Goal: Task Accomplishment & Management: Manage account settings

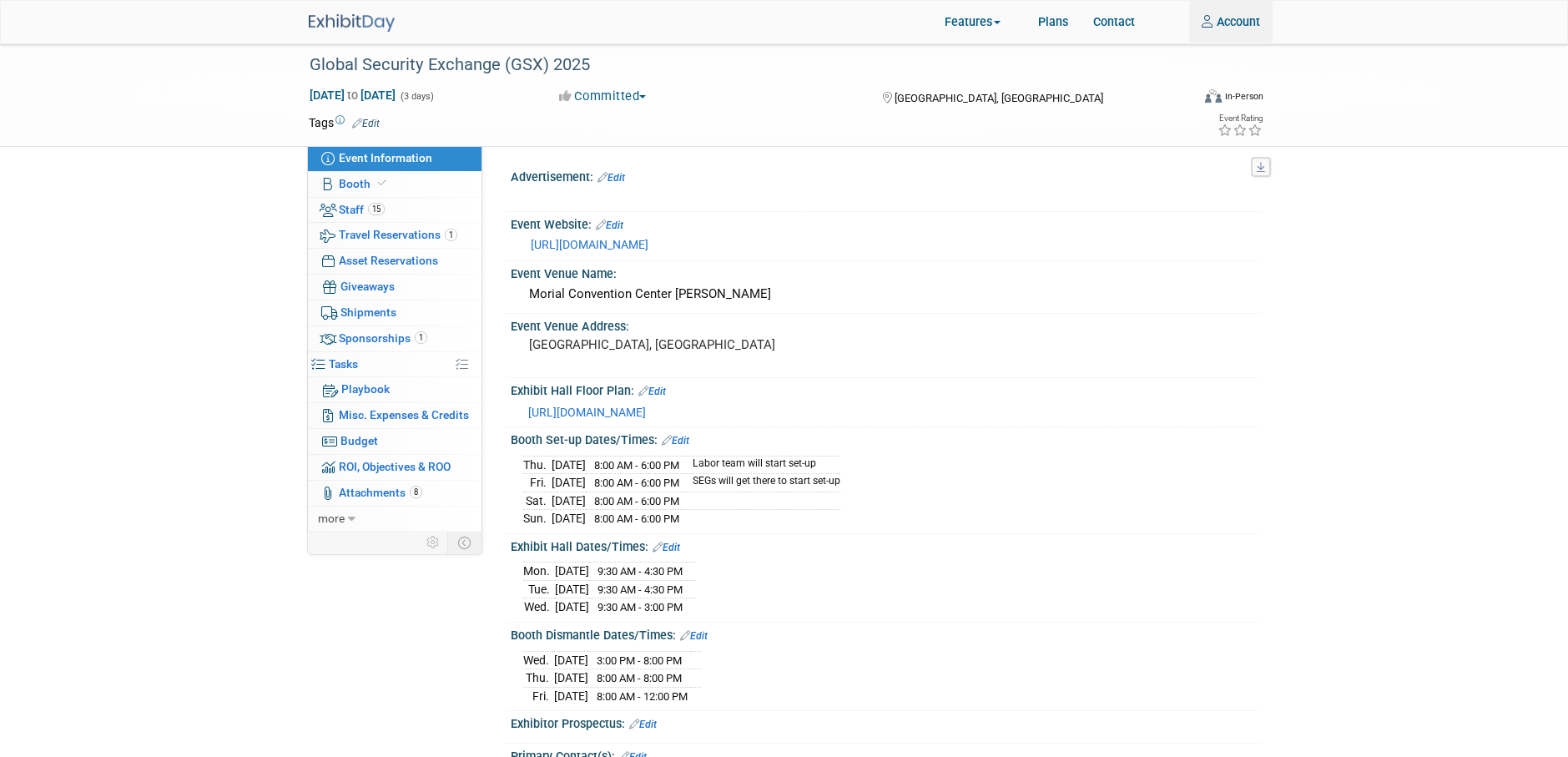
select select "National"
click at [360, 209] on span "Staff 15" at bounding box center [362, 209] width 46 height 13
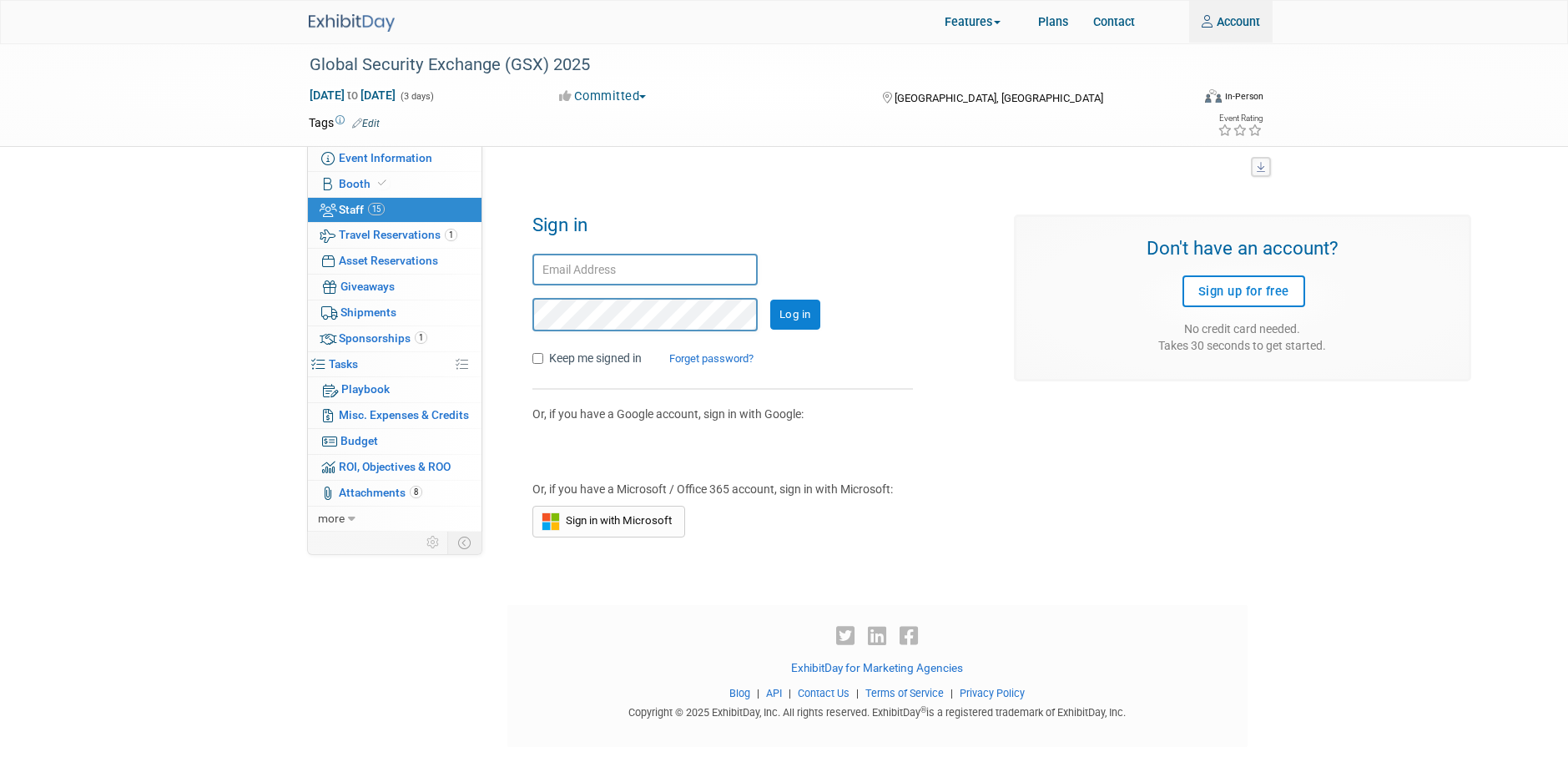
click at [669, 266] on input "text" at bounding box center [645, 270] width 226 height 33
type input "ssolano@trakausa.com"
click at [771, 299] on input "Log in" at bounding box center [796, 314] width 50 height 30
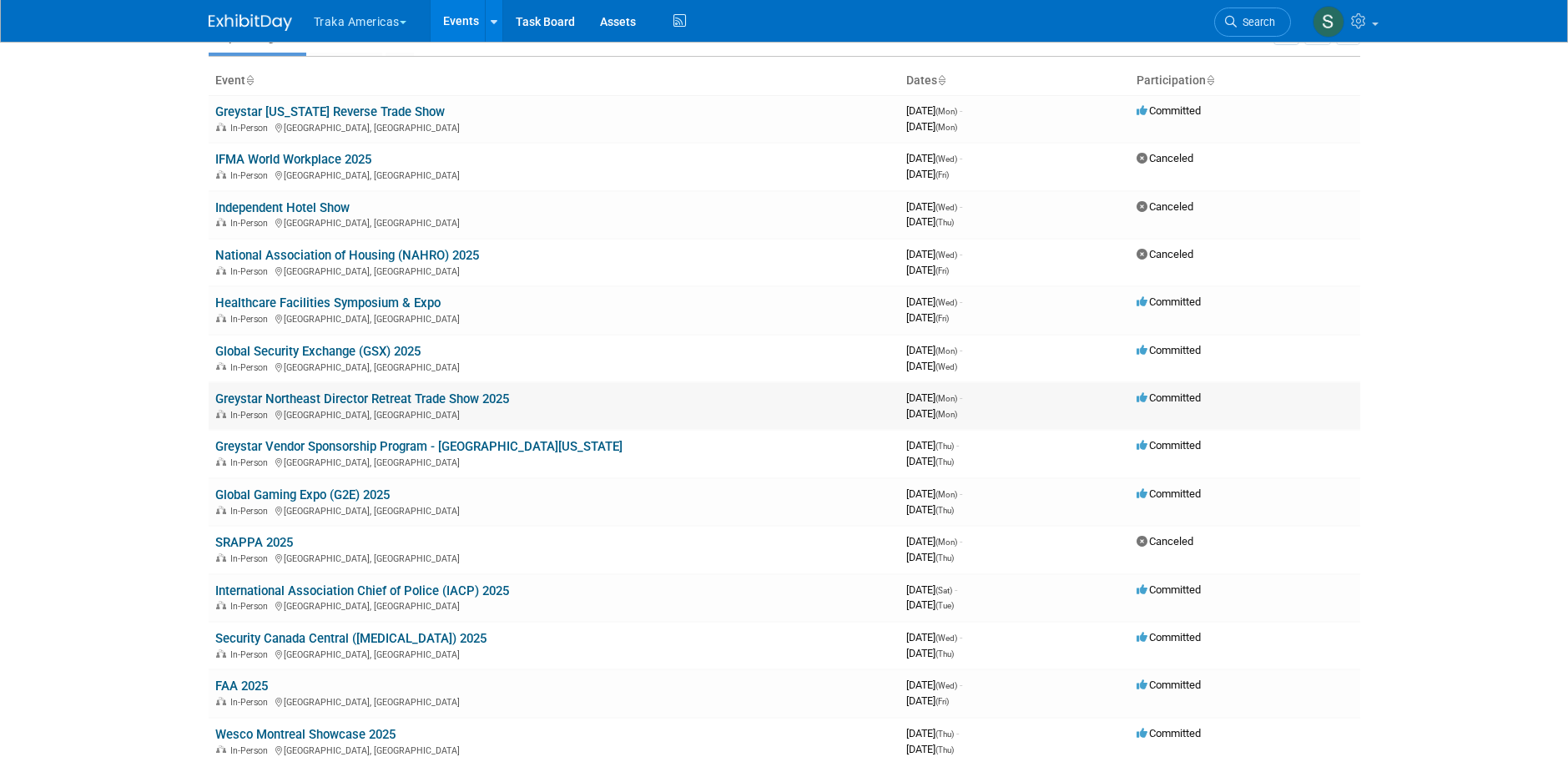
scroll to position [167, 0]
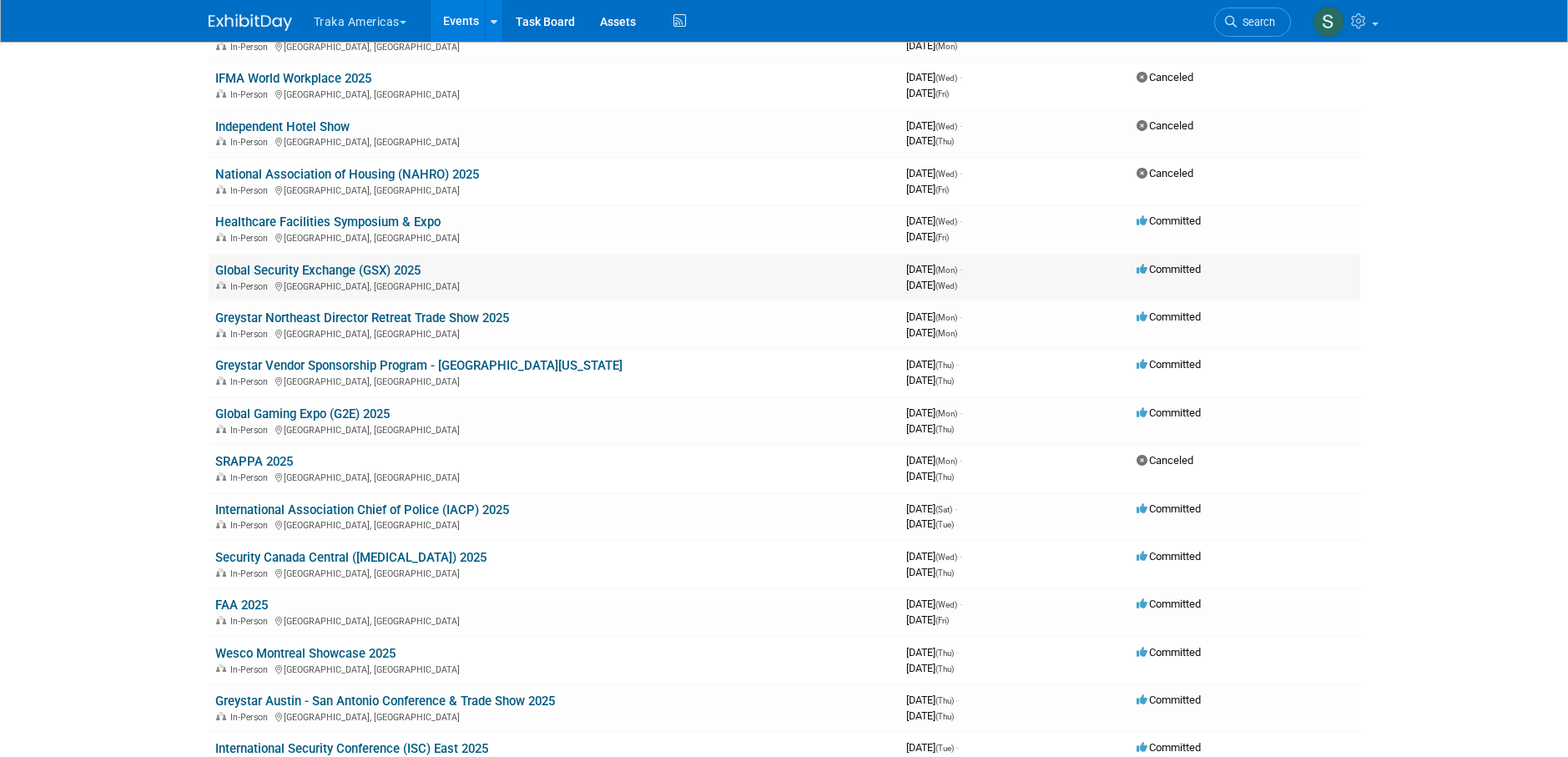
click at [278, 266] on link "Global Security Exchange (GSX) 2025" at bounding box center [318, 271] width 205 height 15
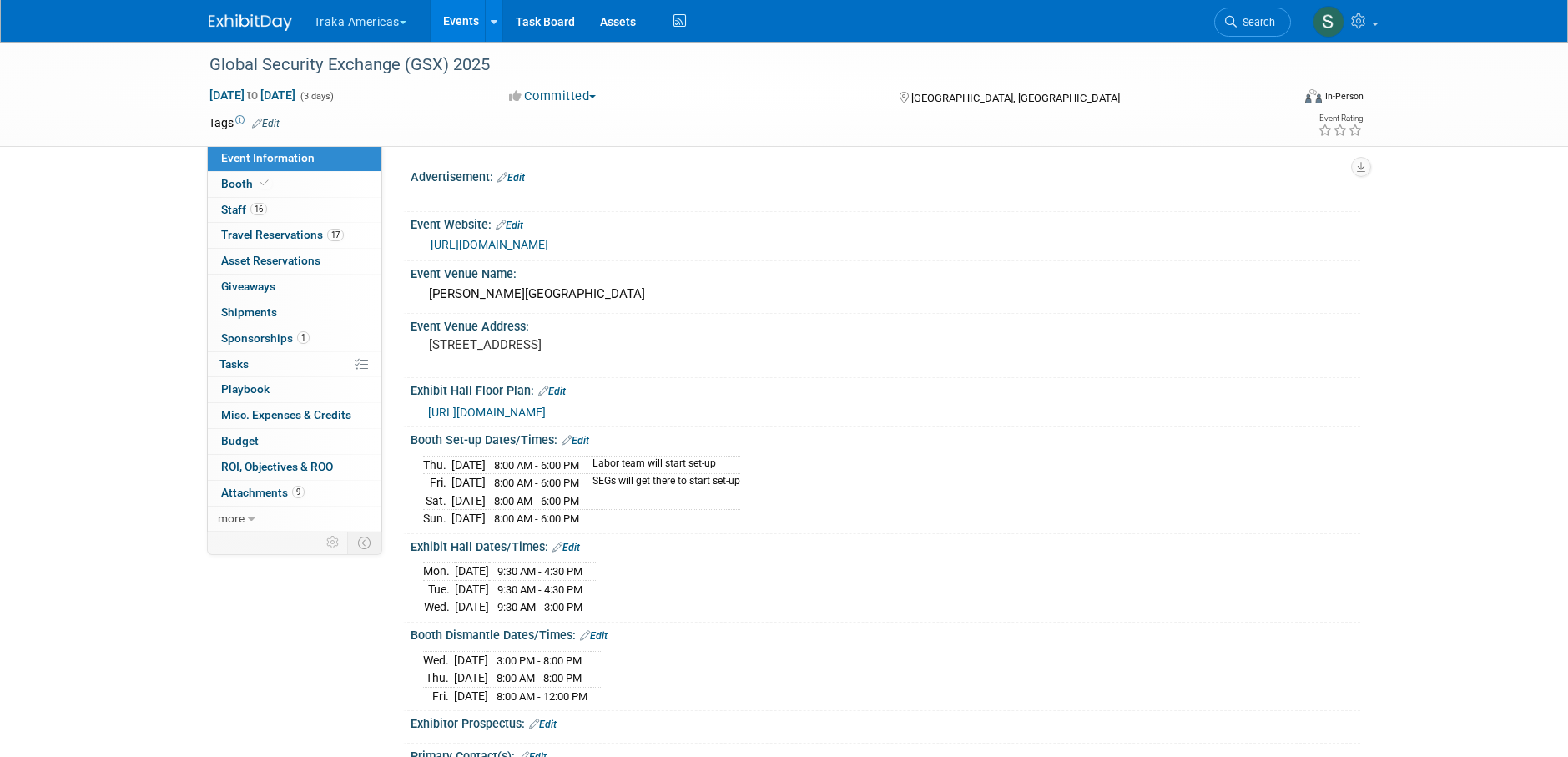
select select "National"
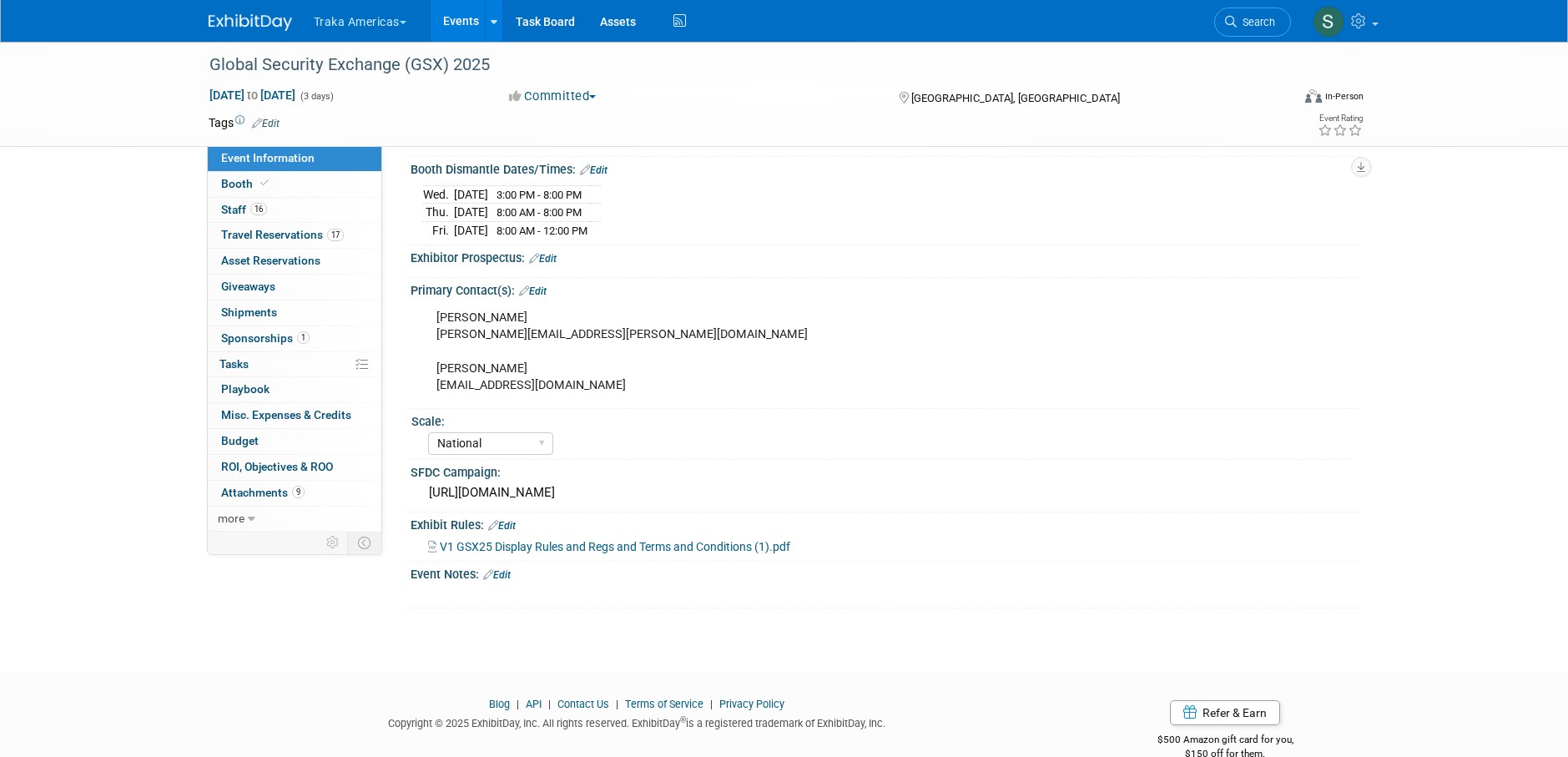
scroll to position [492, 0]
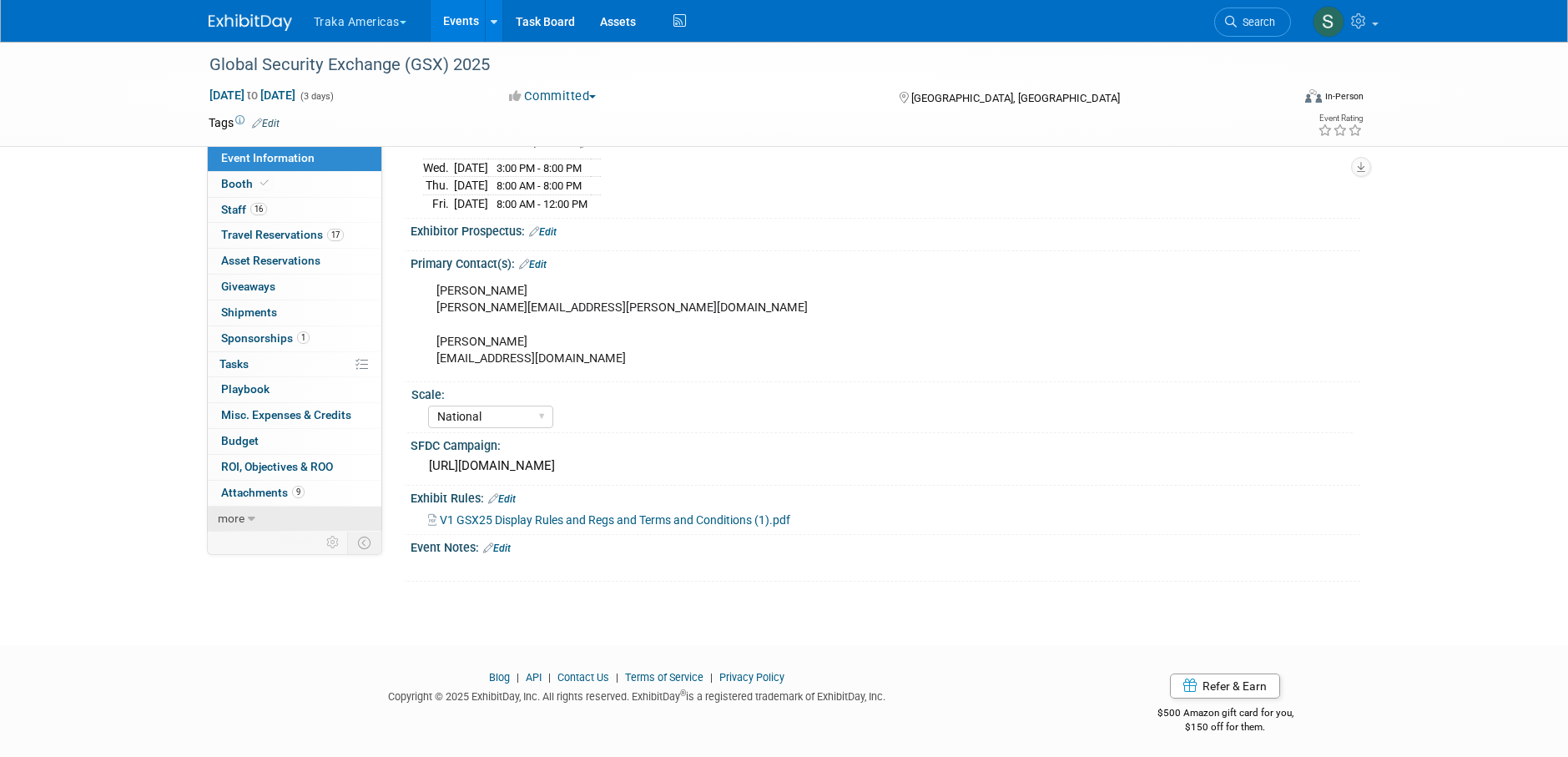
click at [240, 522] on span "more" at bounding box center [231, 518] width 27 height 13
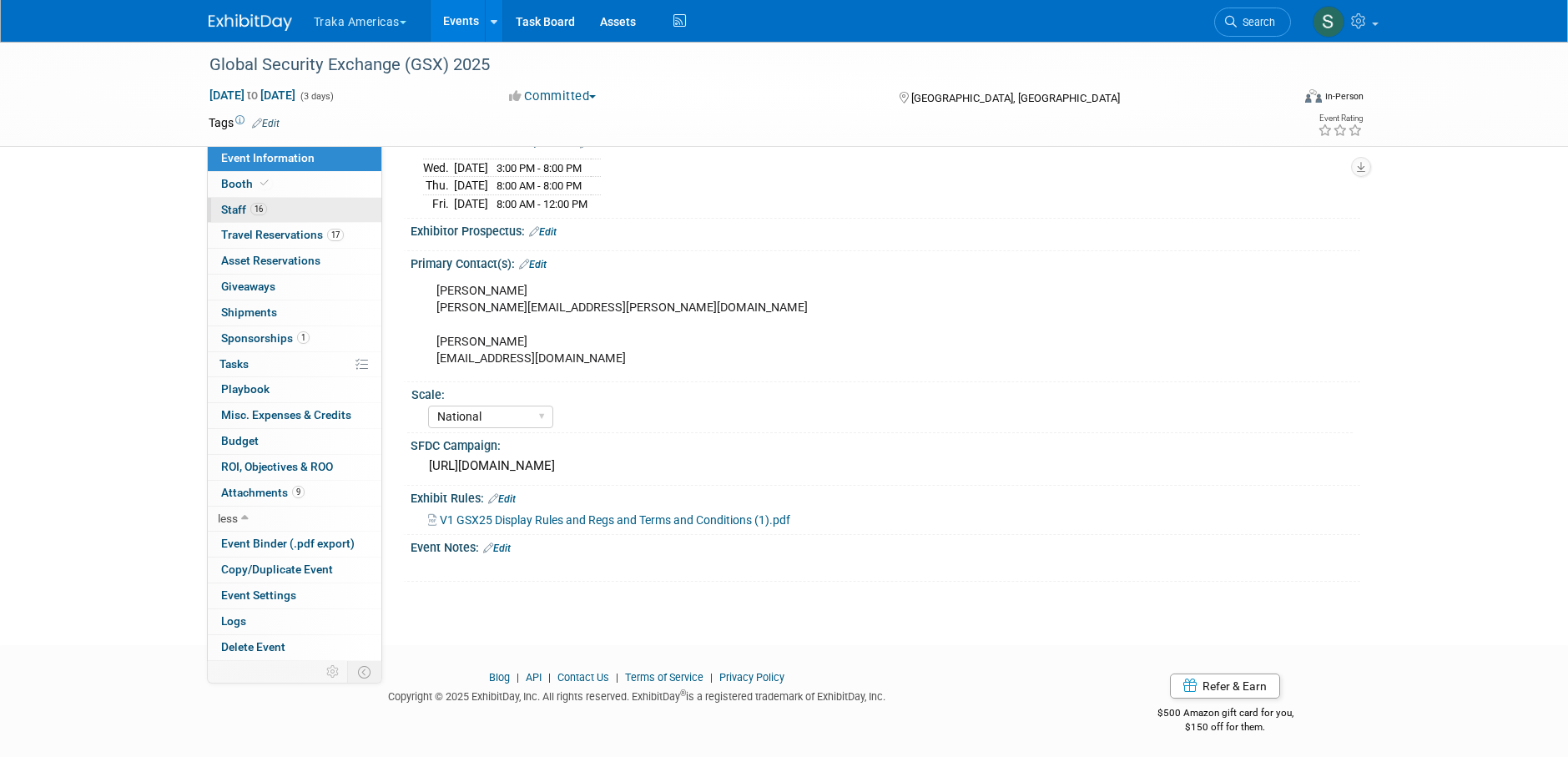
click at [233, 207] on span "Staff 16" at bounding box center [244, 209] width 46 height 13
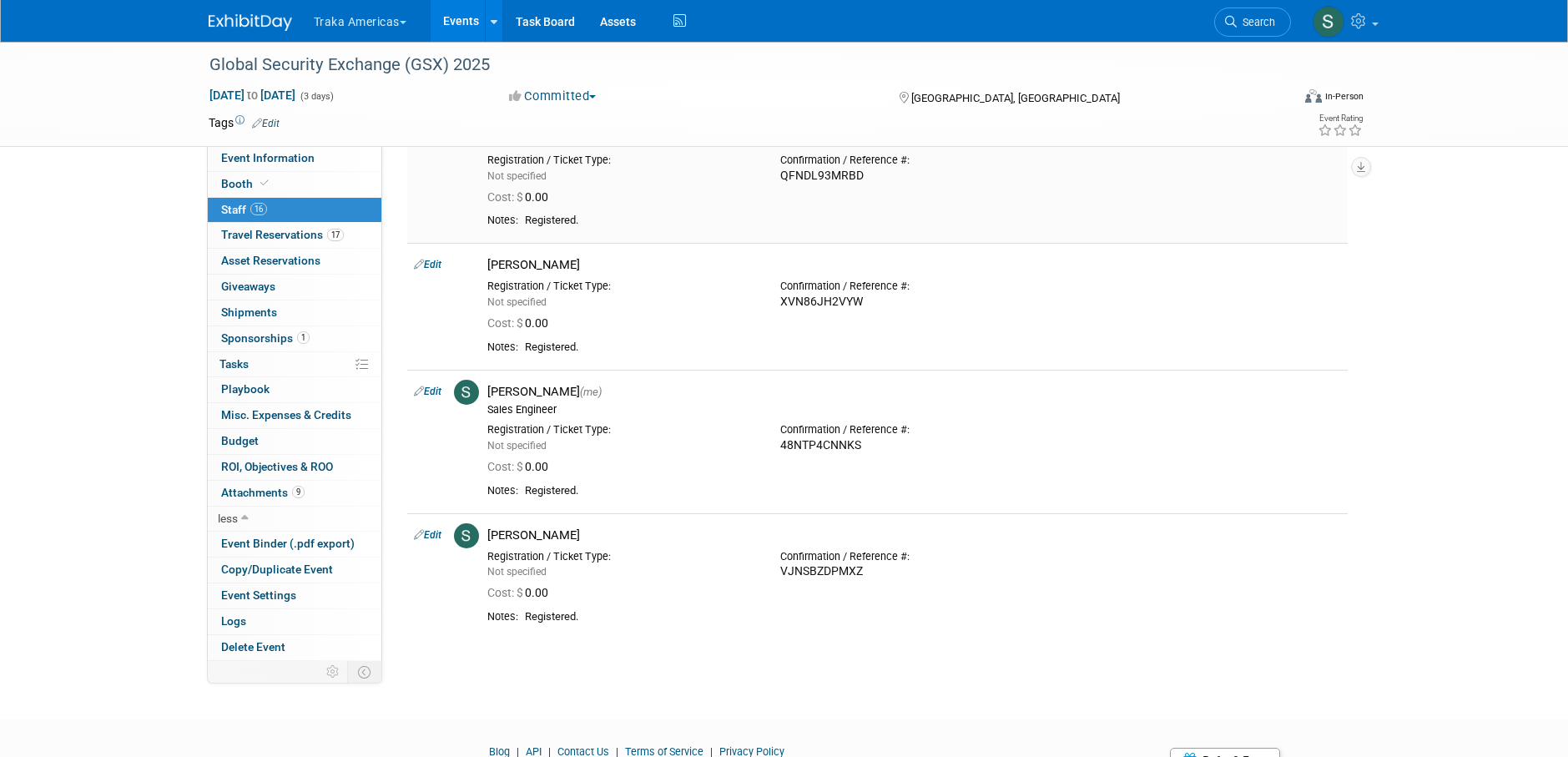
scroll to position [1748, 0]
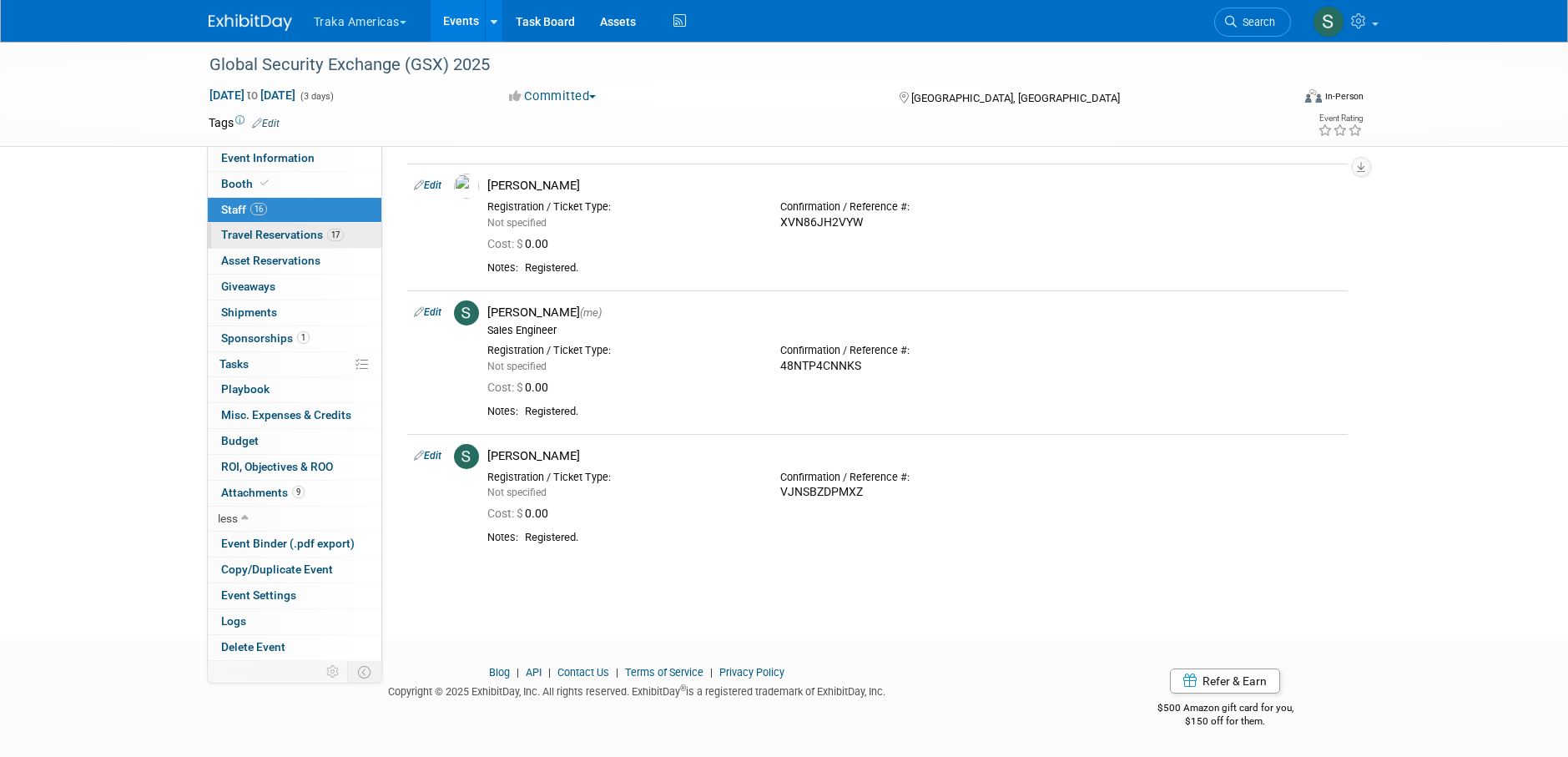
click at [272, 228] on span "Travel Reservations 17" at bounding box center [282, 234] width 123 height 13
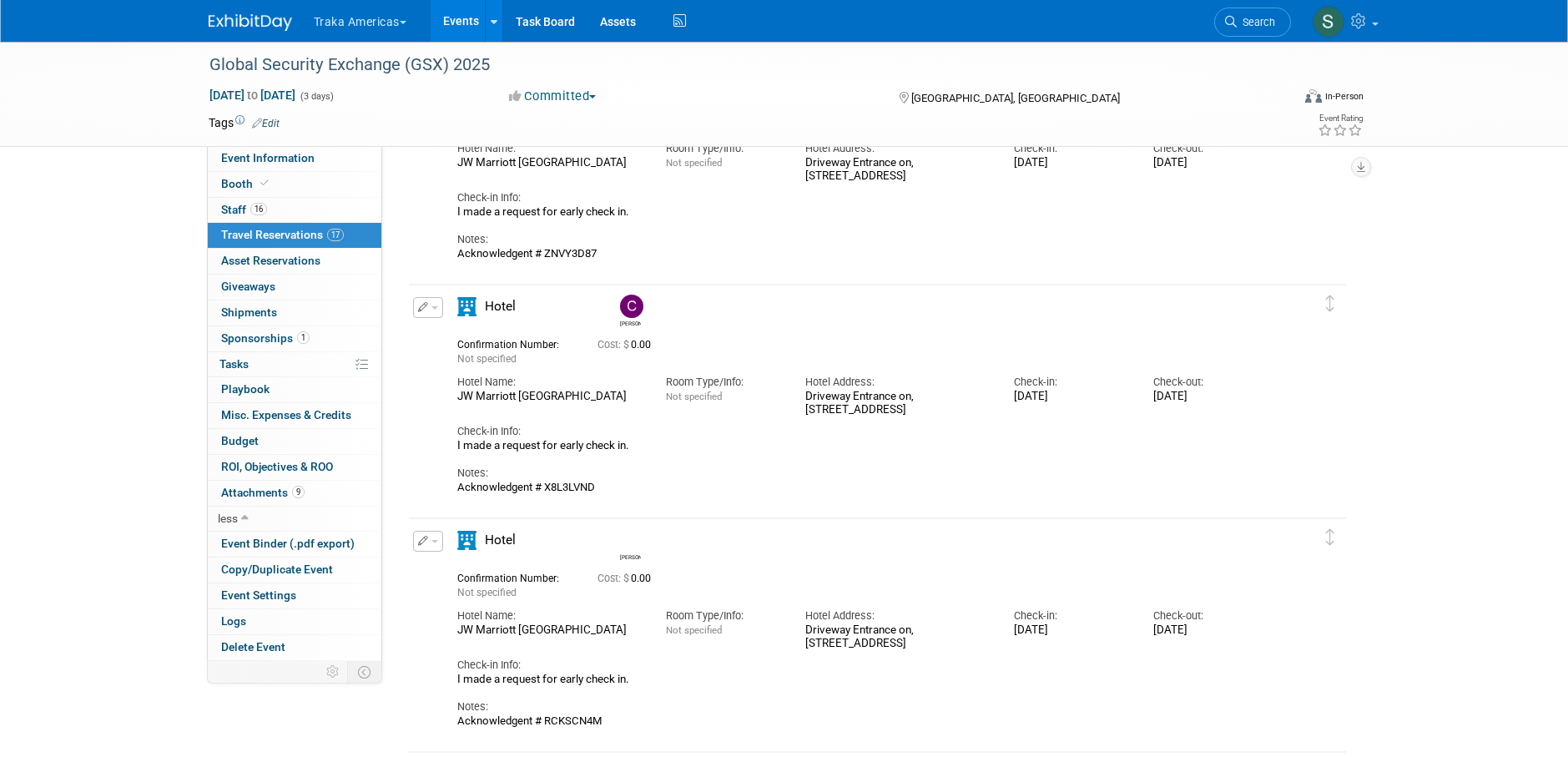
scroll to position [167, 0]
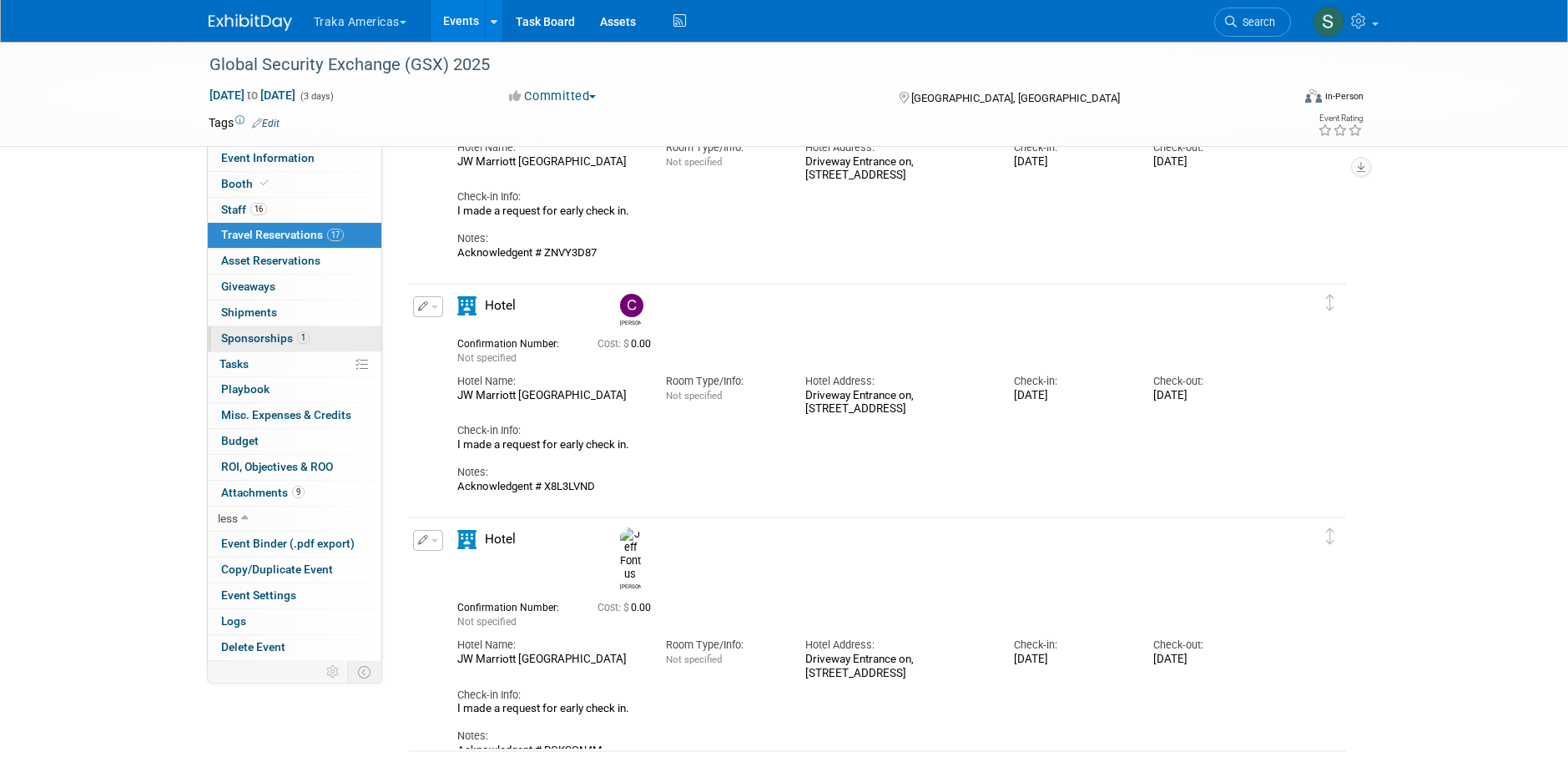
click at [273, 331] on span "Sponsorships 1" at bounding box center [265, 338] width 88 height 13
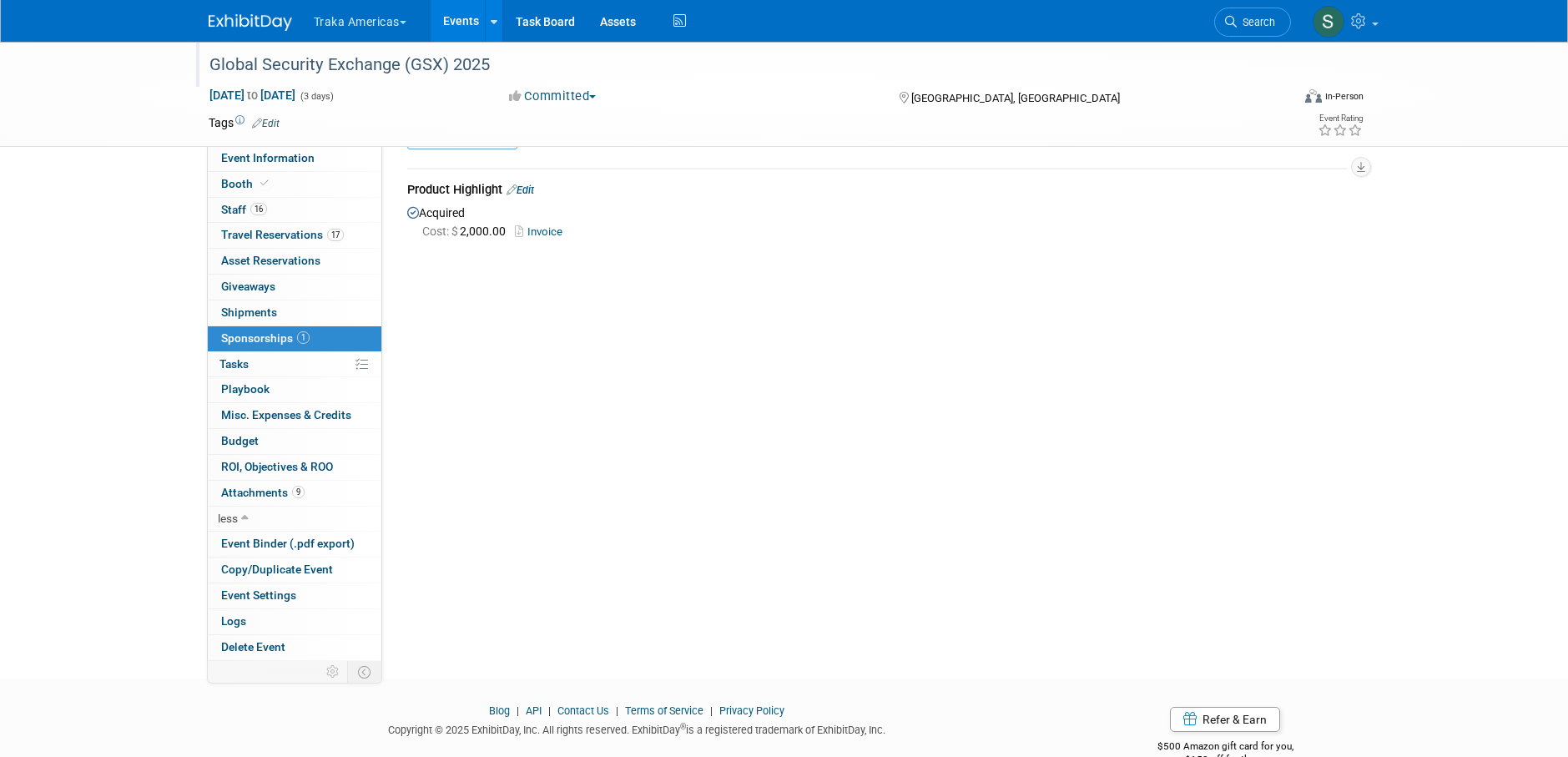
scroll to position [83, 0]
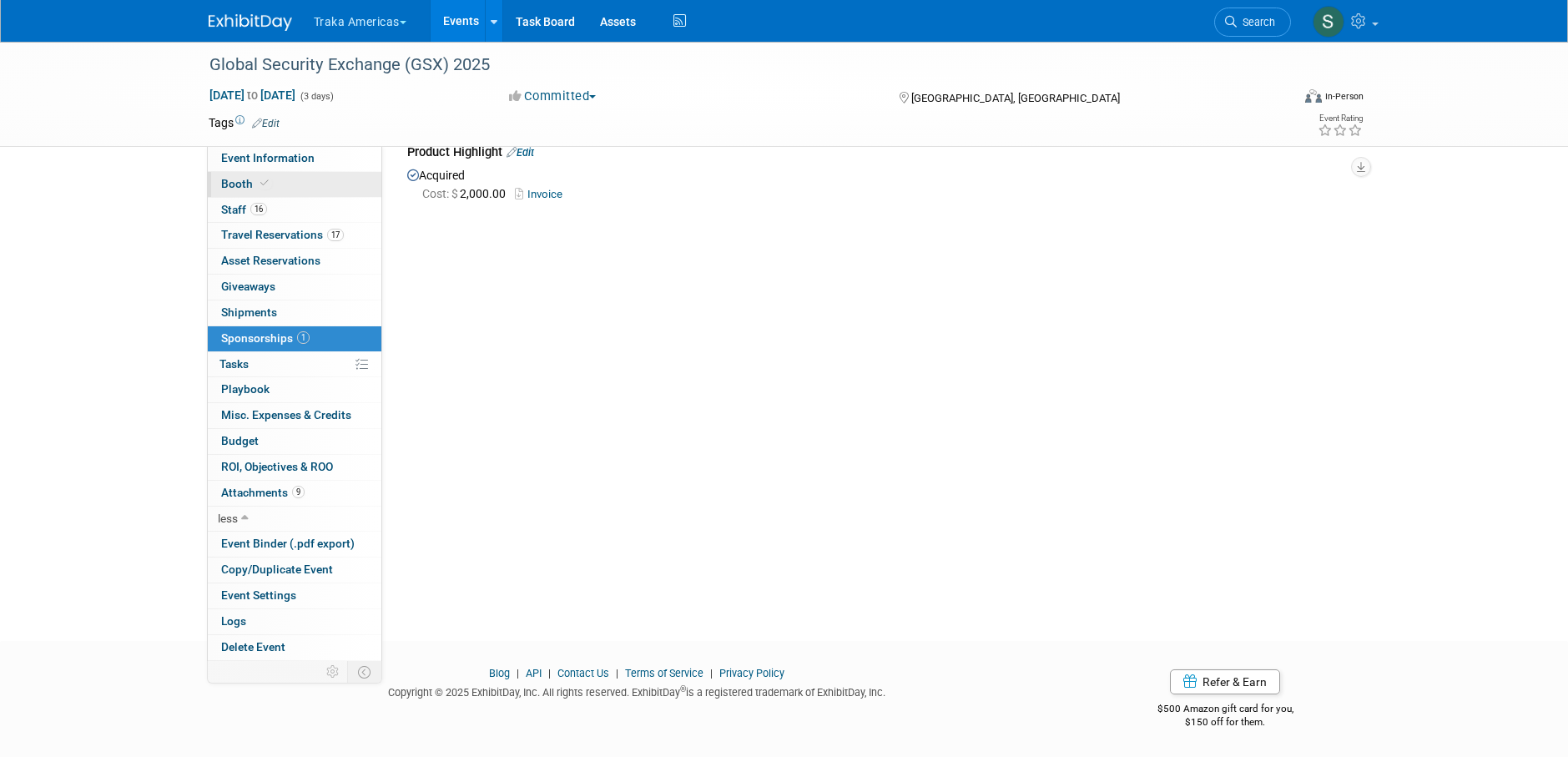
click at [229, 177] on span "Booth" at bounding box center [246, 183] width 51 height 13
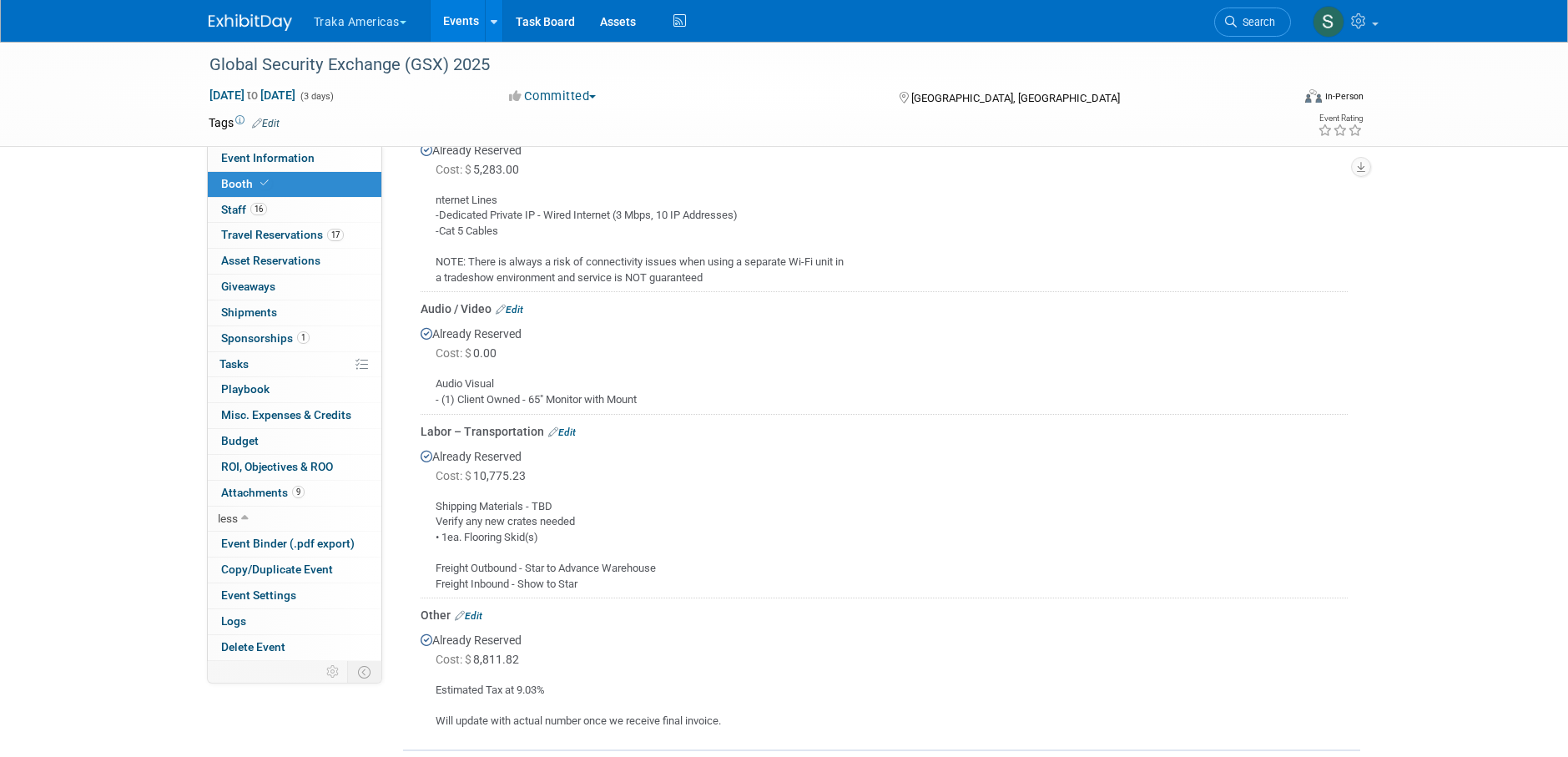
scroll to position [2420, 0]
